Goal: Task Accomplishment & Management: Use online tool/utility

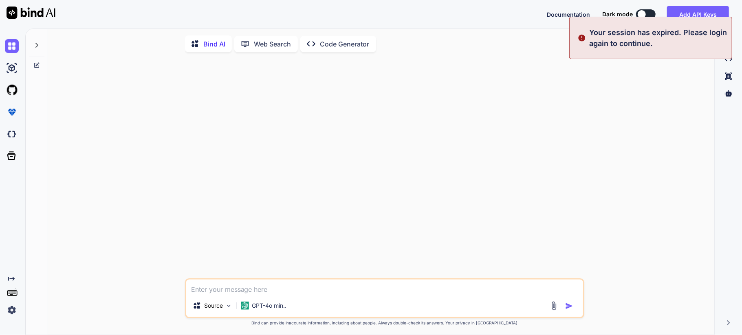
type textarea "x"
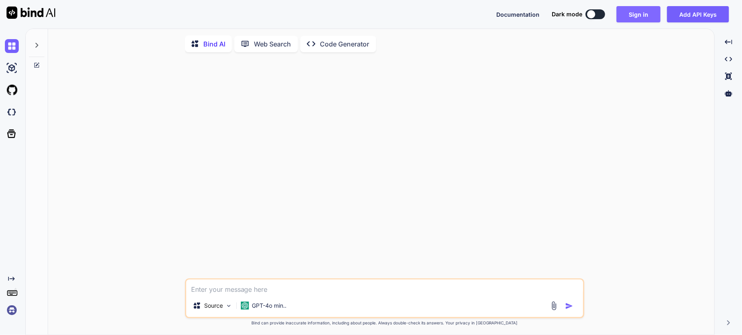
click at [641, 13] on button "Sign in" at bounding box center [639, 14] width 44 height 16
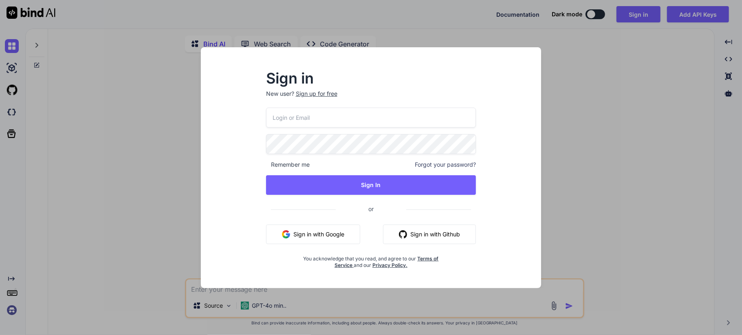
click at [312, 239] on button "Sign in with Google" at bounding box center [313, 235] width 94 height 20
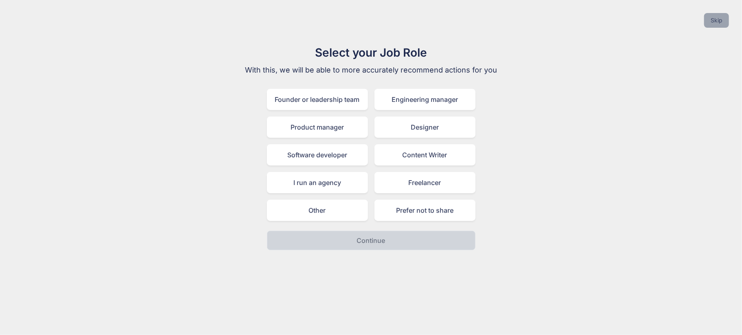
click at [718, 22] on button "Skip" at bounding box center [716, 20] width 25 height 15
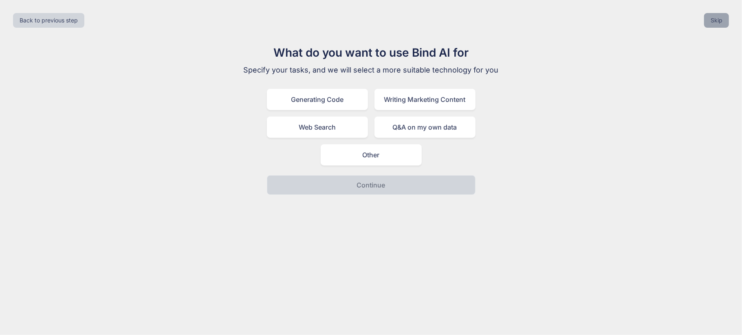
click at [712, 17] on button "Skip" at bounding box center [716, 20] width 25 height 15
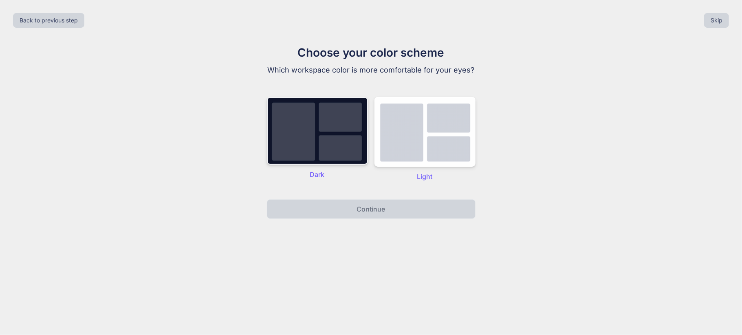
click at [318, 159] on img at bounding box center [317, 131] width 101 height 68
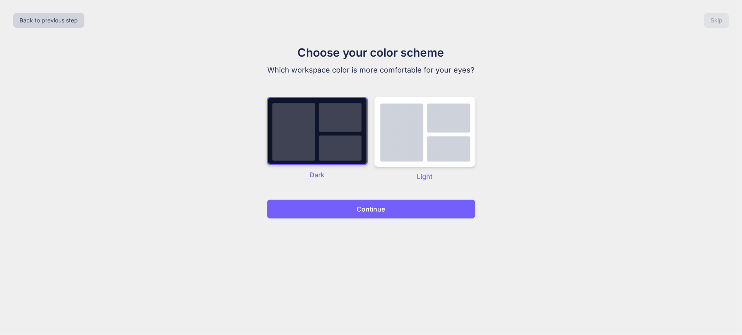
click at [378, 211] on p "Continue" at bounding box center [371, 209] width 29 height 10
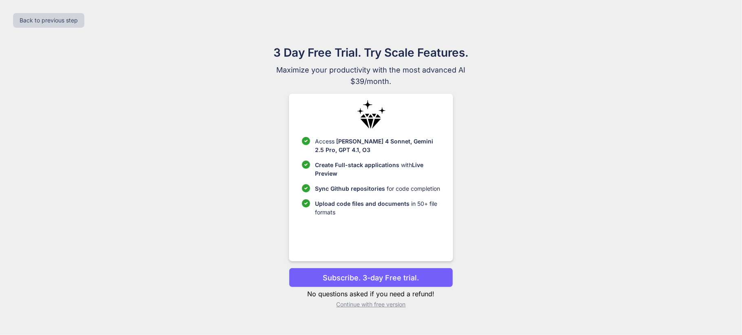
click at [367, 303] on p "Continue with free version" at bounding box center [371, 304] width 164 height 8
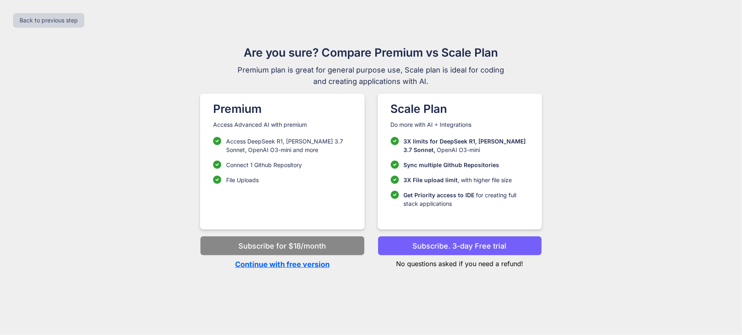
click at [287, 261] on p "Continue with free version" at bounding box center [282, 264] width 164 height 11
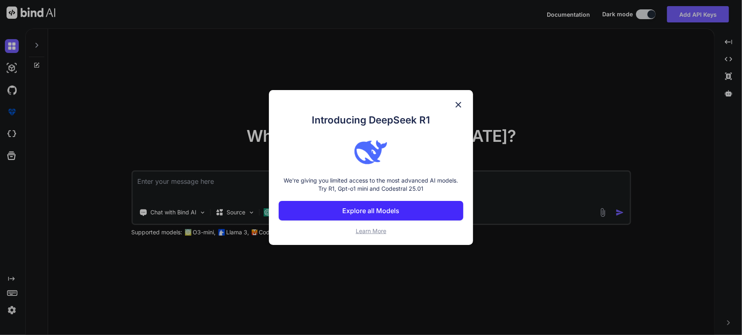
click at [456, 105] on img at bounding box center [459, 105] width 10 height 10
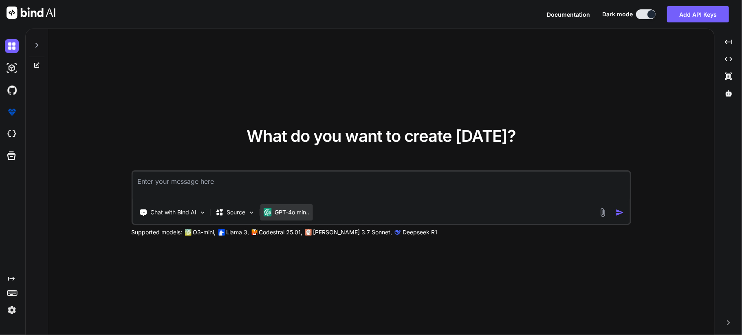
click at [285, 211] on p "GPT-4o min.." at bounding box center [292, 212] width 35 height 8
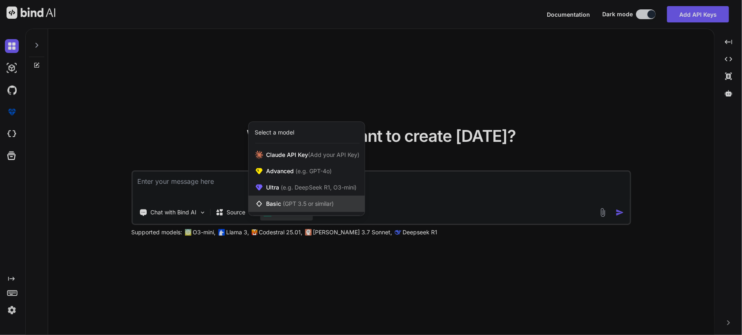
click at [315, 203] on span "(GPT 3.5 or similar)" at bounding box center [308, 203] width 51 height 7
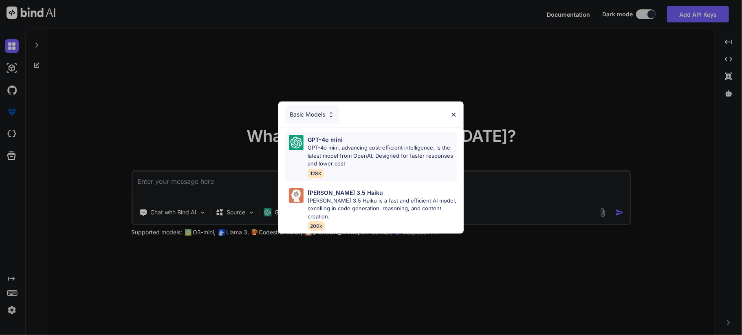
click at [329, 147] on p "GPT-4o mini, advancing cost-efficient intelligence, is the latest model from Op…" at bounding box center [383, 156] width 150 height 24
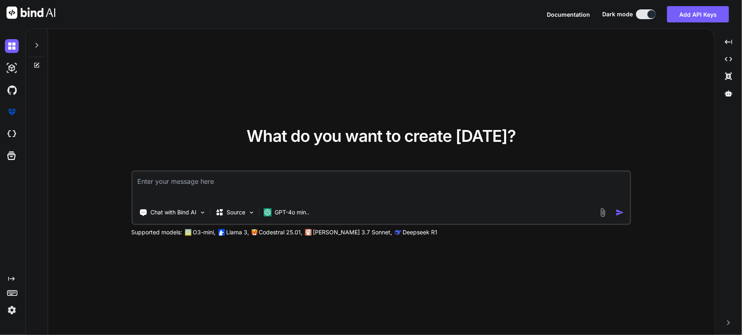
click at [251, 187] on textarea at bounding box center [380, 187] width 497 height 30
type textarea "write a mail to hr for cancel [DATE] leave and put the first half leave beacuse…"
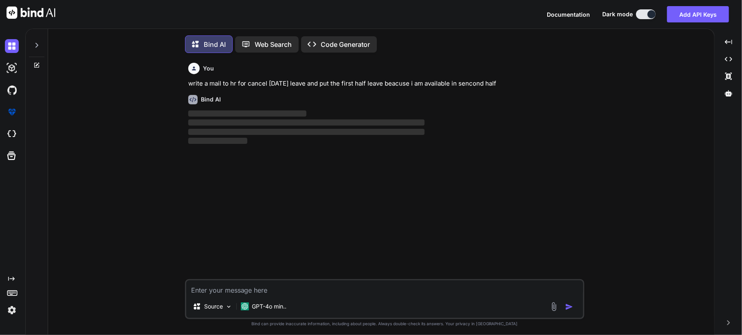
scroll to position [4, 0]
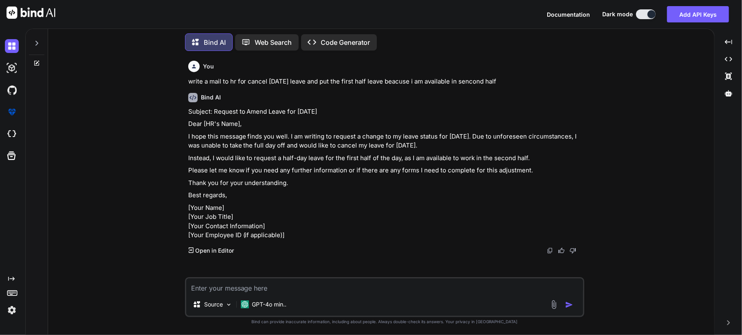
drag, startPoint x: 212, startPoint y: 110, endPoint x: 330, endPoint y: 114, distance: 117.5
click at [330, 114] on p "Subject: Request to Amend Leave for [DATE]" at bounding box center [385, 111] width 395 height 9
copy p "Request to Amend Leave for [DATE]"
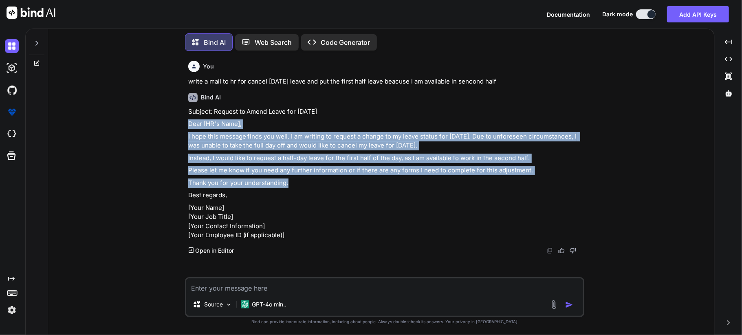
drag, startPoint x: 260, startPoint y: 169, endPoint x: 179, endPoint y: 116, distance: 96.7
click at [179, 116] on div "You write a mail to hr for cancel [DATE] leave and put the first half leave bea…" at bounding box center [385, 195] width 660 height 277
copy div "Dear [HR's Name], I hope this message finds you well. I am writing to request a…"
